Goal: Task Accomplishment & Management: Use online tool/utility

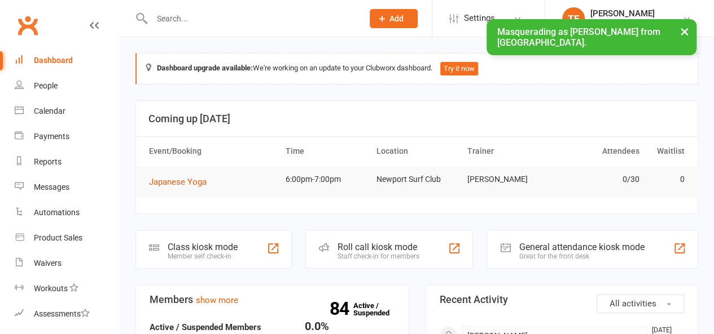
click at [170, 16] on input "text" at bounding box center [251, 19] width 207 height 16
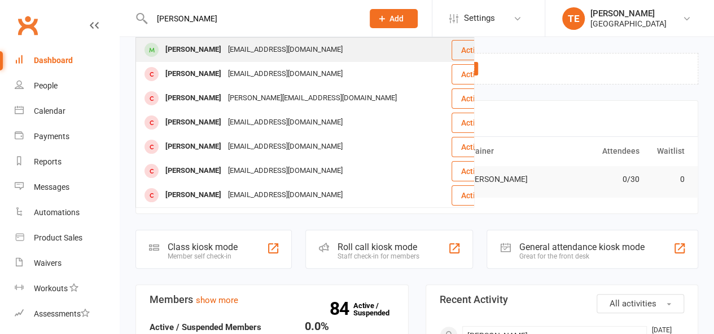
type input "[PERSON_NAME]"
click at [198, 49] on div "[PERSON_NAME]" at bounding box center [193, 50] width 63 height 16
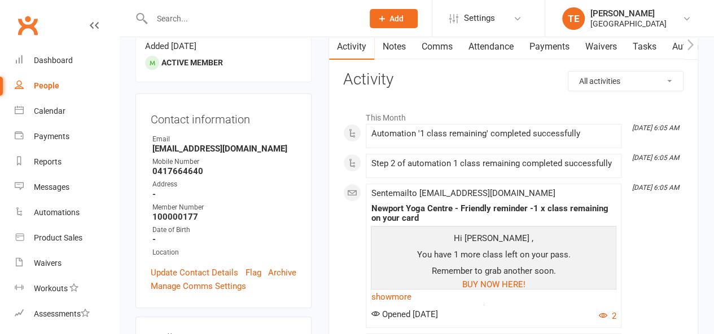
scroll to position [119, 0]
click at [494, 50] on link "Attendance" at bounding box center [490, 47] width 61 height 26
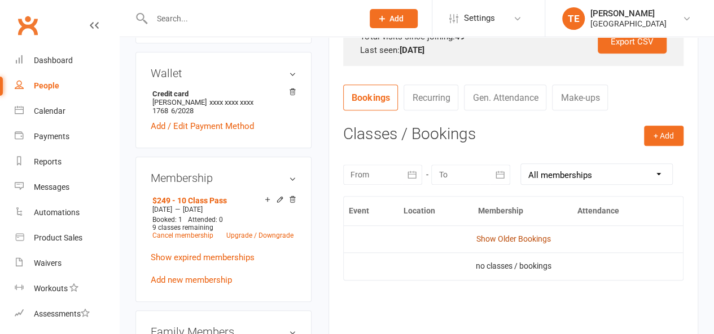
scroll to position [385, 0]
click at [496, 234] on link "Show Older Bookings" at bounding box center [513, 238] width 74 height 9
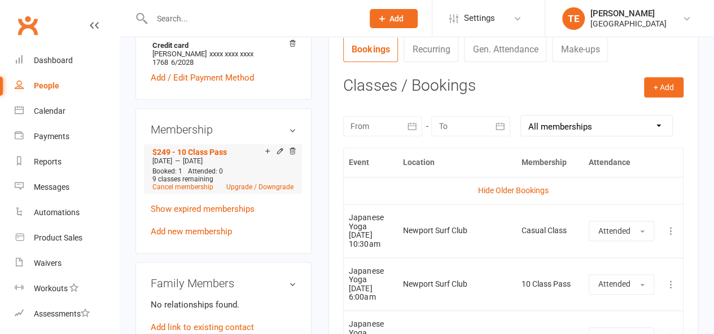
scroll to position [437, 0]
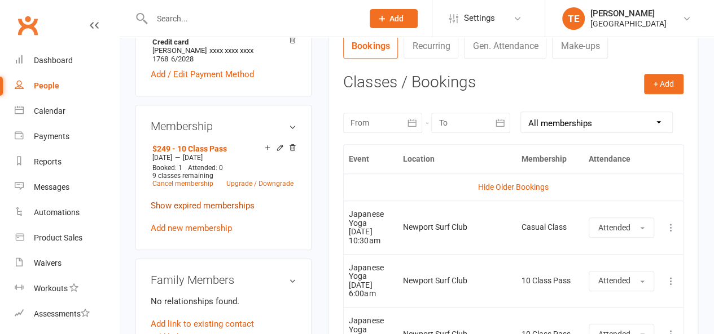
click at [227, 201] on link "Show expired memberships" at bounding box center [203, 206] width 104 height 10
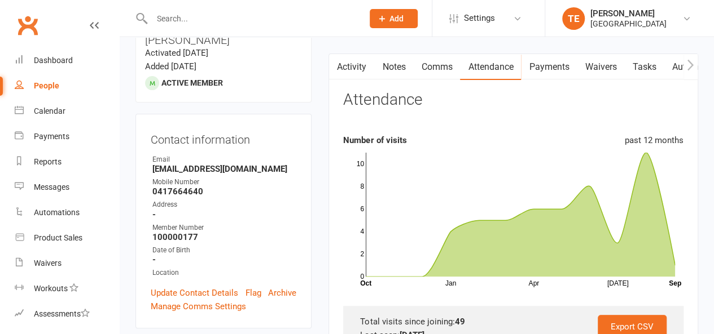
scroll to position [98, 0]
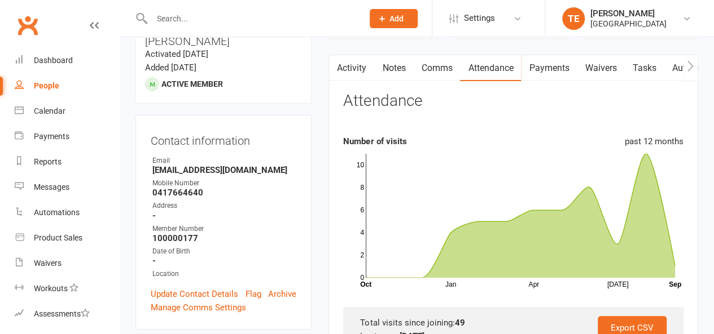
click at [353, 72] on link "Activity" at bounding box center [351, 68] width 45 height 26
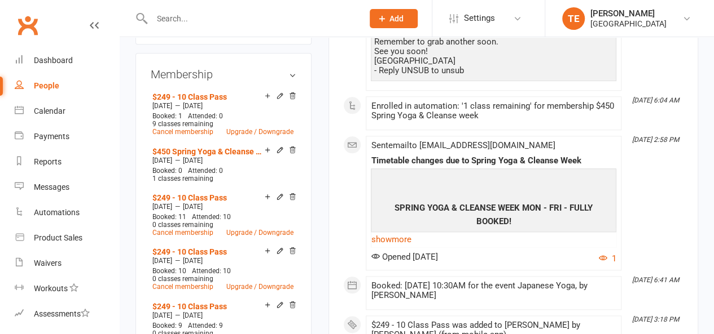
scroll to position [470, 0]
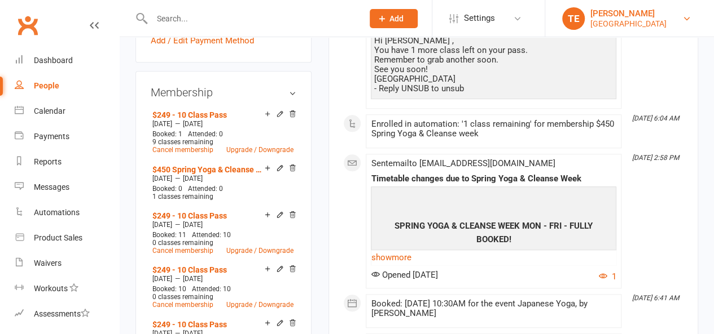
click at [610, 25] on div "[GEOGRAPHIC_DATA]" at bounding box center [628, 24] width 76 height 10
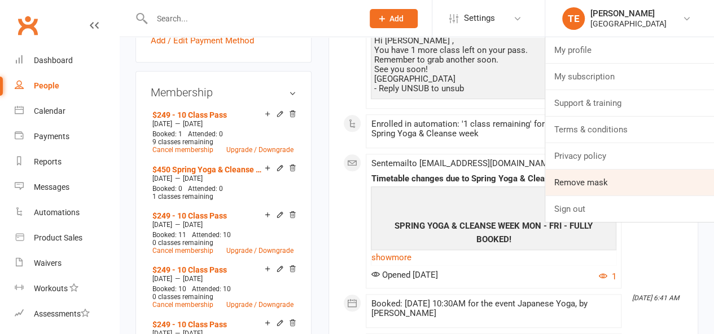
click at [607, 179] on link "Remove mask" at bounding box center [629, 183] width 169 height 26
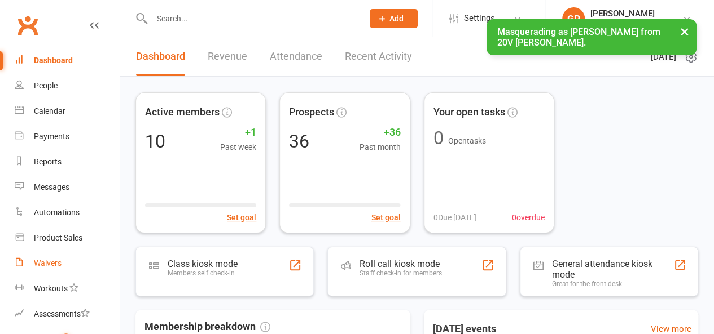
click at [52, 261] on div "Waivers" at bounding box center [48, 263] width 28 height 9
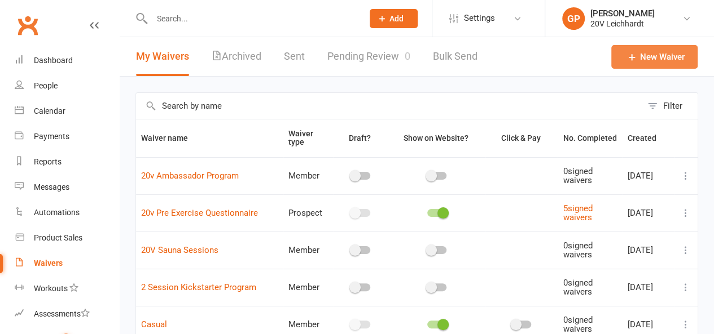
click at [643, 64] on link "New Waiver" at bounding box center [654, 57] width 86 height 24
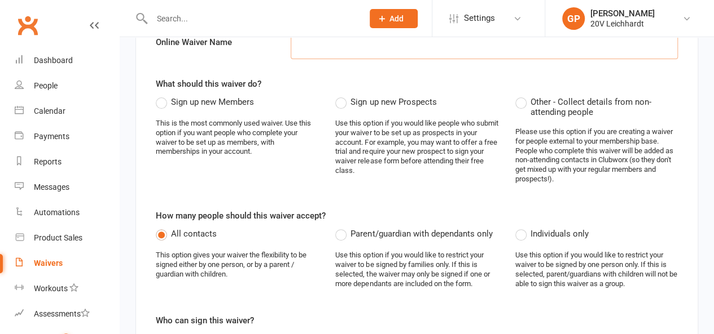
scroll to position [109, 0]
